Goal: Navigation & Orientation: Find specific page/section

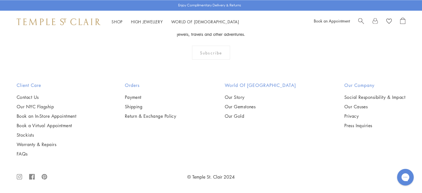
scroll to position [2830, 0]
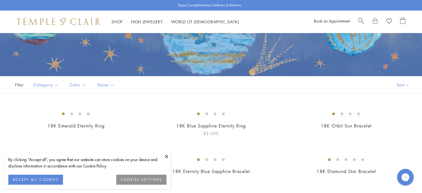
scroll to position [83, 0]
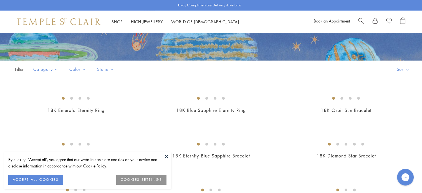
click at [168, 155] on button at bounding box center [166, 156] width 8 height 8
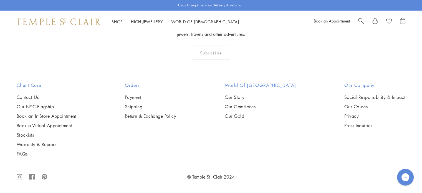
scroll to position [2441, 0]
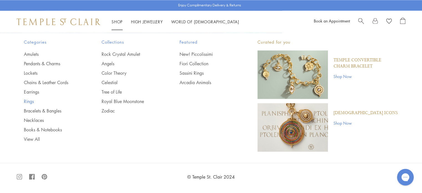
click at [28, 100] on link "Rings" at bounding box center [52, 101] width 56 height 6
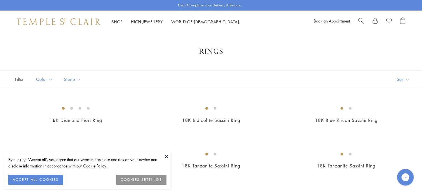
click at [166, 156] on button at bounding box center [166, 156] width 8 height 8
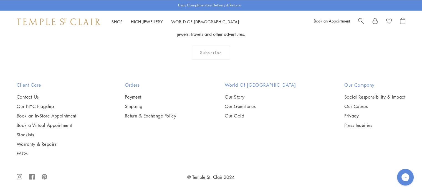
scroll to position [2580, 0]
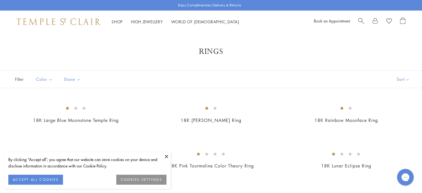
click at [167, 156] on button at bounding box center [166, 156] width 8 height 8
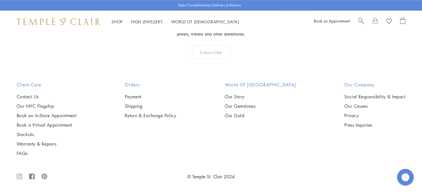
scroll to position [1248, 0]
